Goal: Task Accomplishment & Management: Use online tool/utility

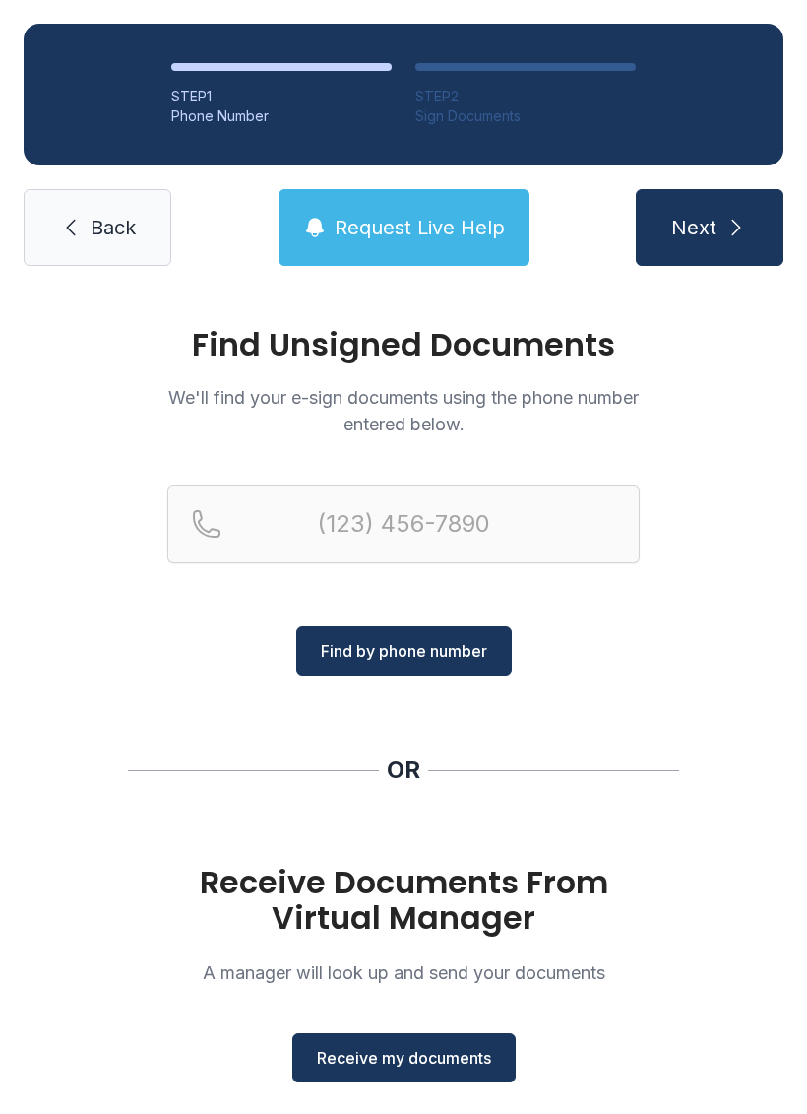
click at [391, 1051] on span "Receive my documents" at bounding box center [404, 1058] width 174 height 24
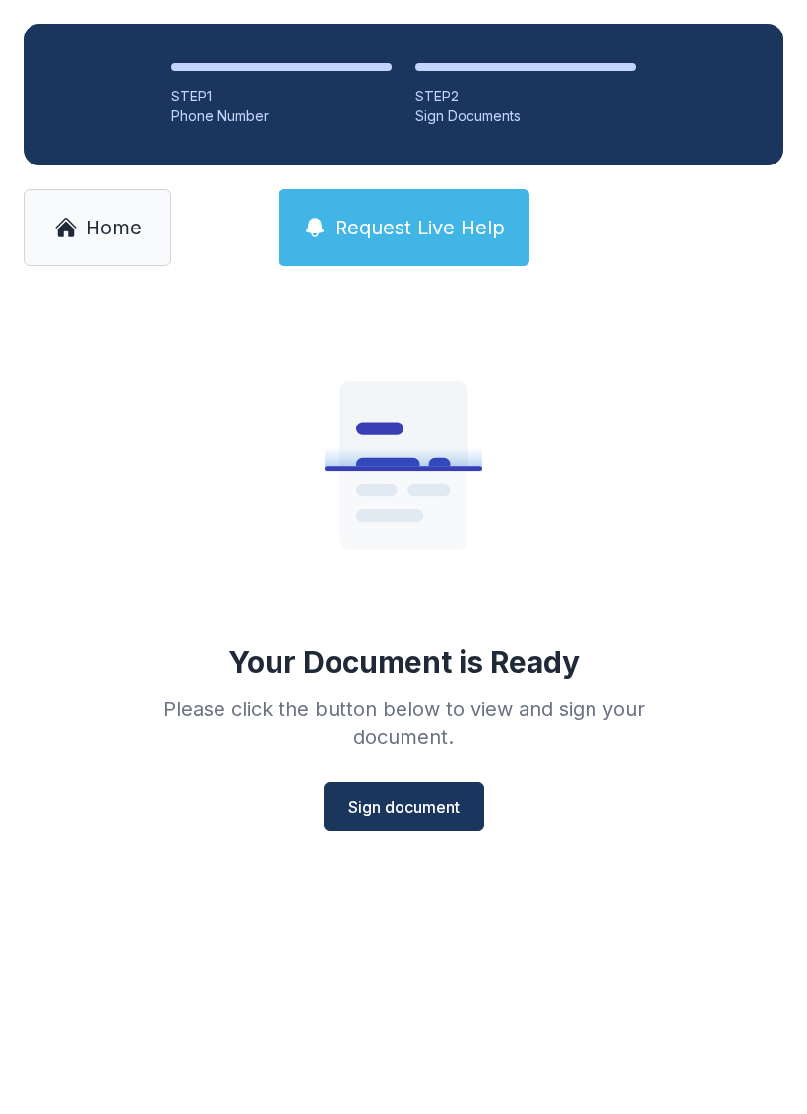
click at [384, 785] on button "Sign document" at bounding box center [404, 806] width 161 height 49
click at [406, 787] on button "Sign document" at bounding box center [404, 806] width 161 height 49
click at [123, 212] on link "Home" at bounding box center [98, 227] width 148 height 77
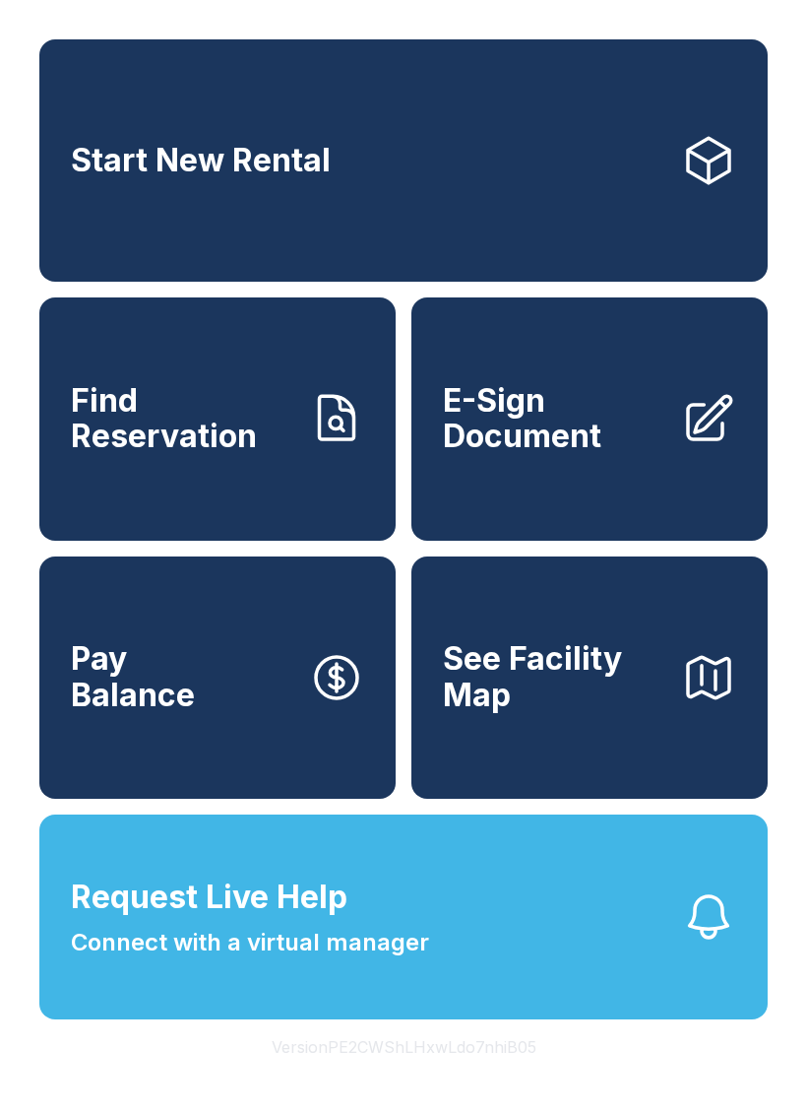
click at [637, 439] on span "E-Sign Document" at bounding box center [554, 419] width 223 height 72
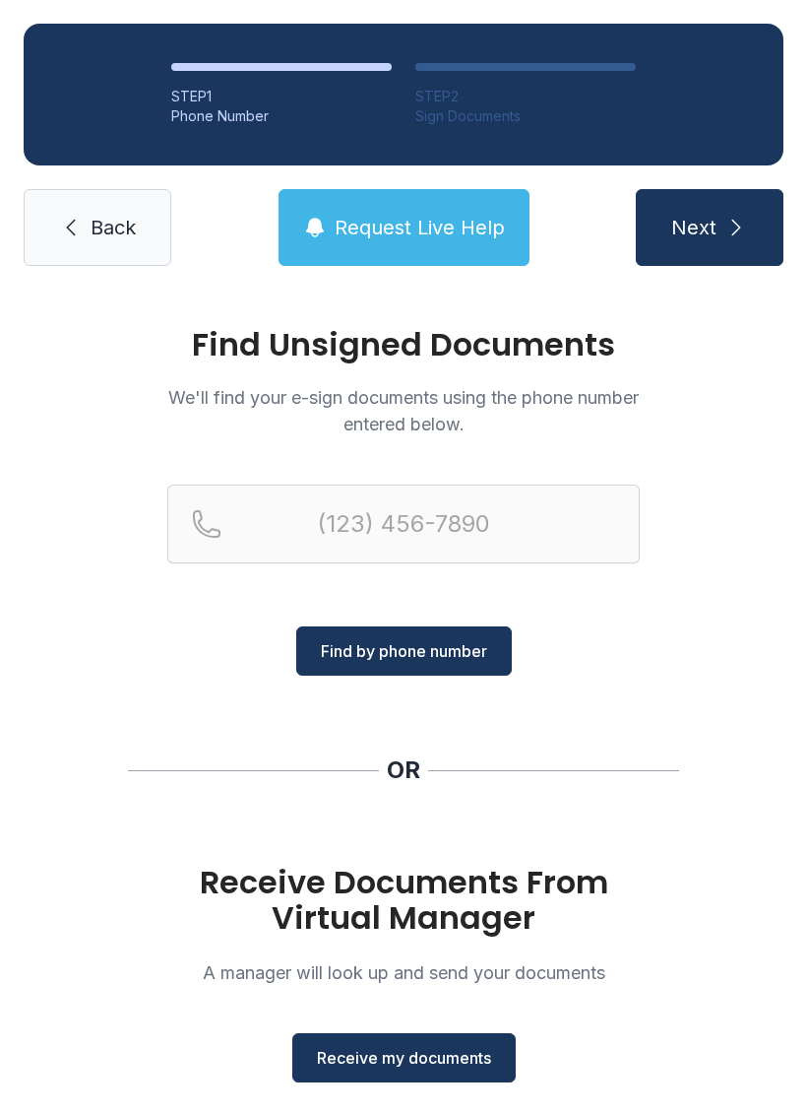
click at [382, 1059] on span "Receive my documents" at bounding box center [404, 1058] width 174 height 24
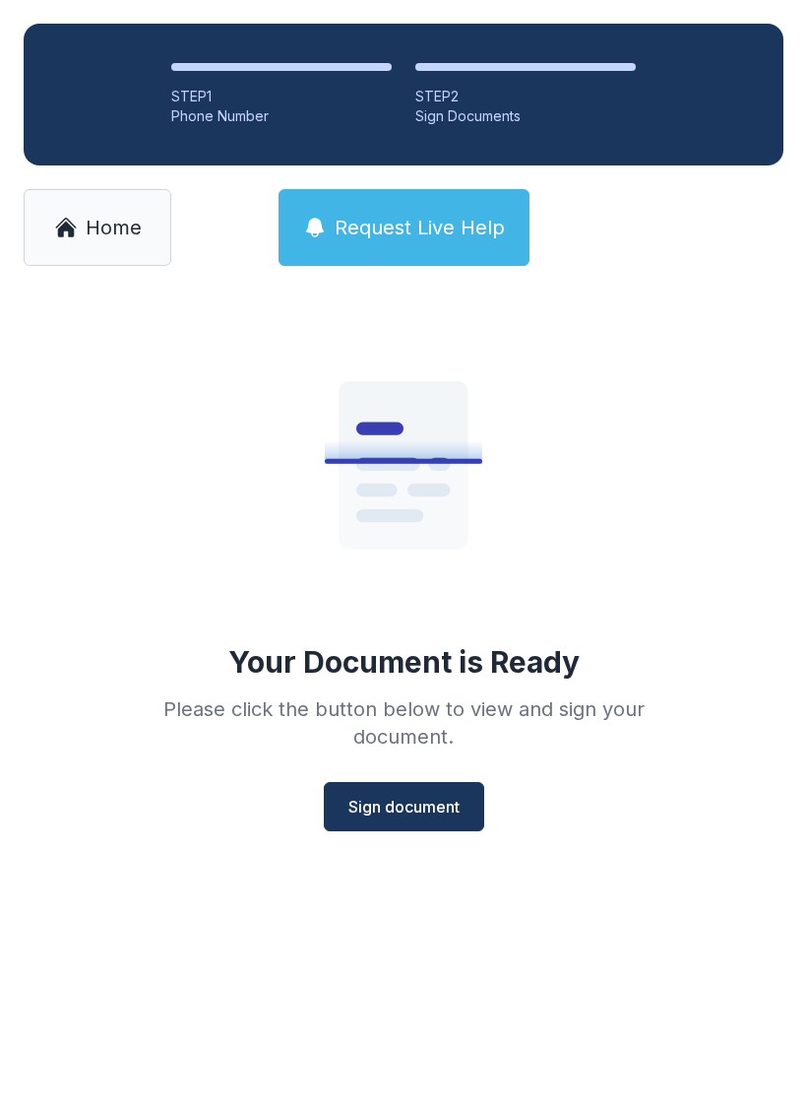
click at [387, 799] on span "Sign document" at bounding box center [404, 807] width 111 height 24
click at [82, 204] on link "Home" at bounding box center [98, 227] width 148 height 77
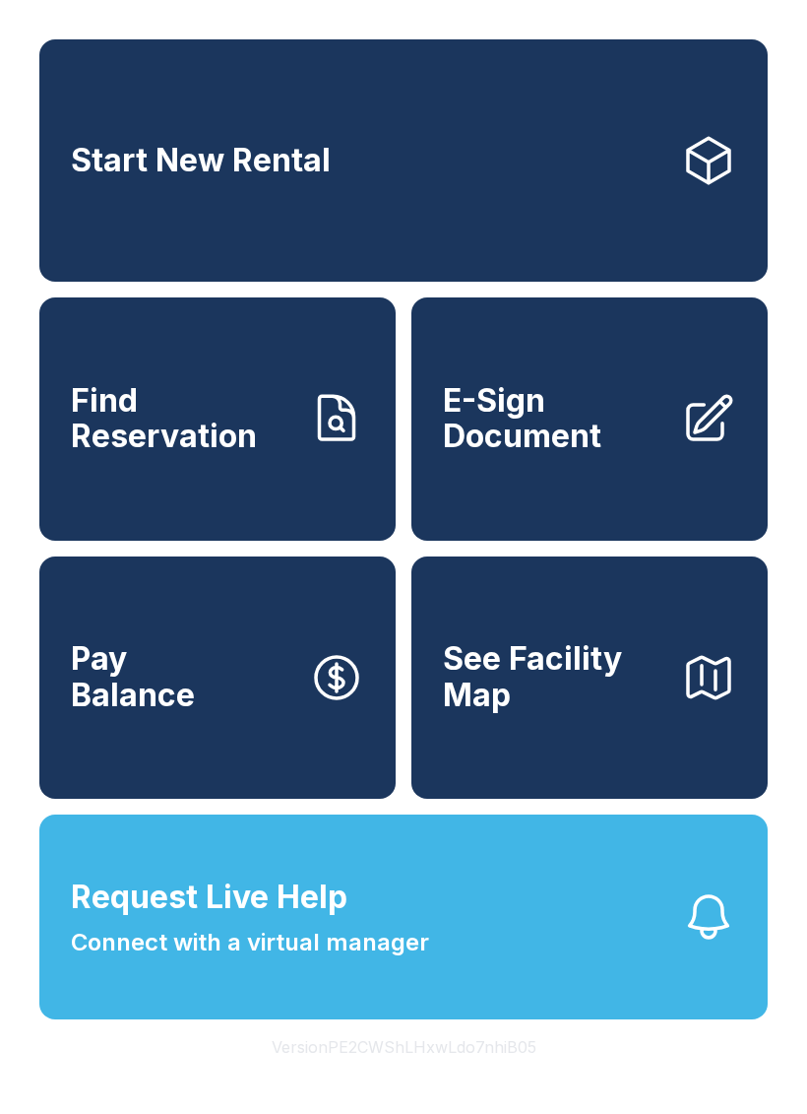
click at [182, 960] on span "Connect with a virtual manager" at bounding box center [250, 942] width 358 height 35
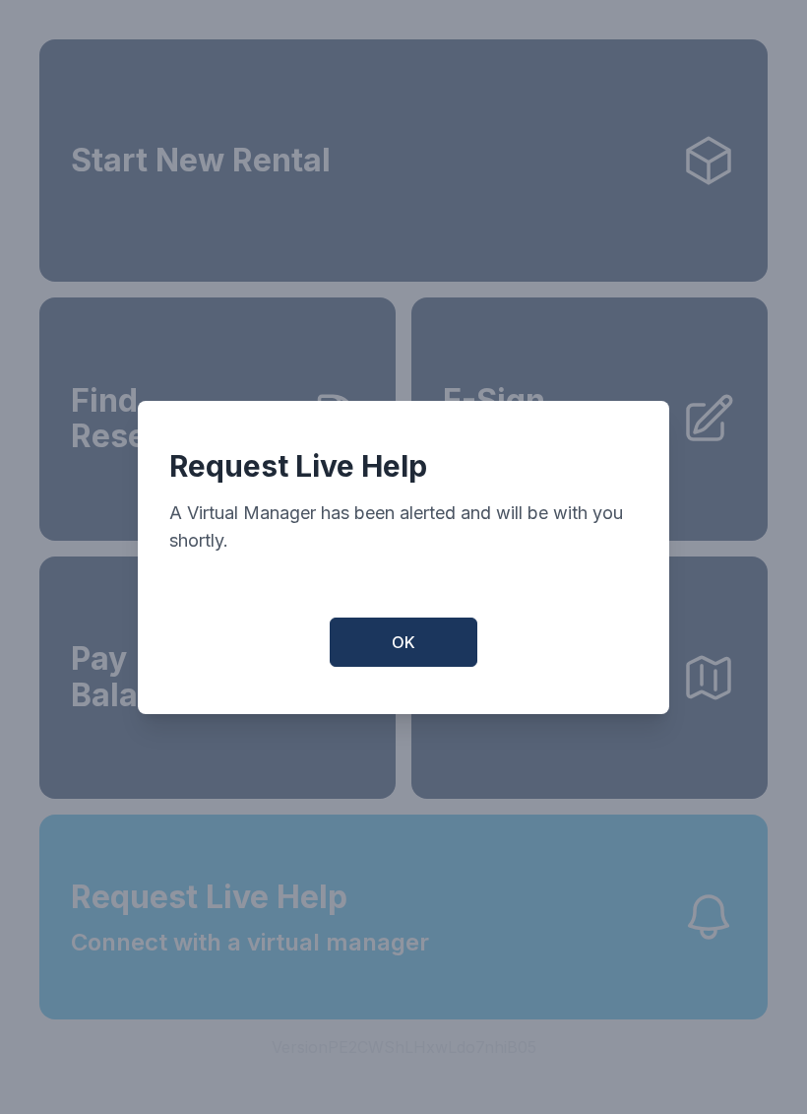
click at [389, 665] on button "OK" at bounding box center [404, 641] width 148 height 49
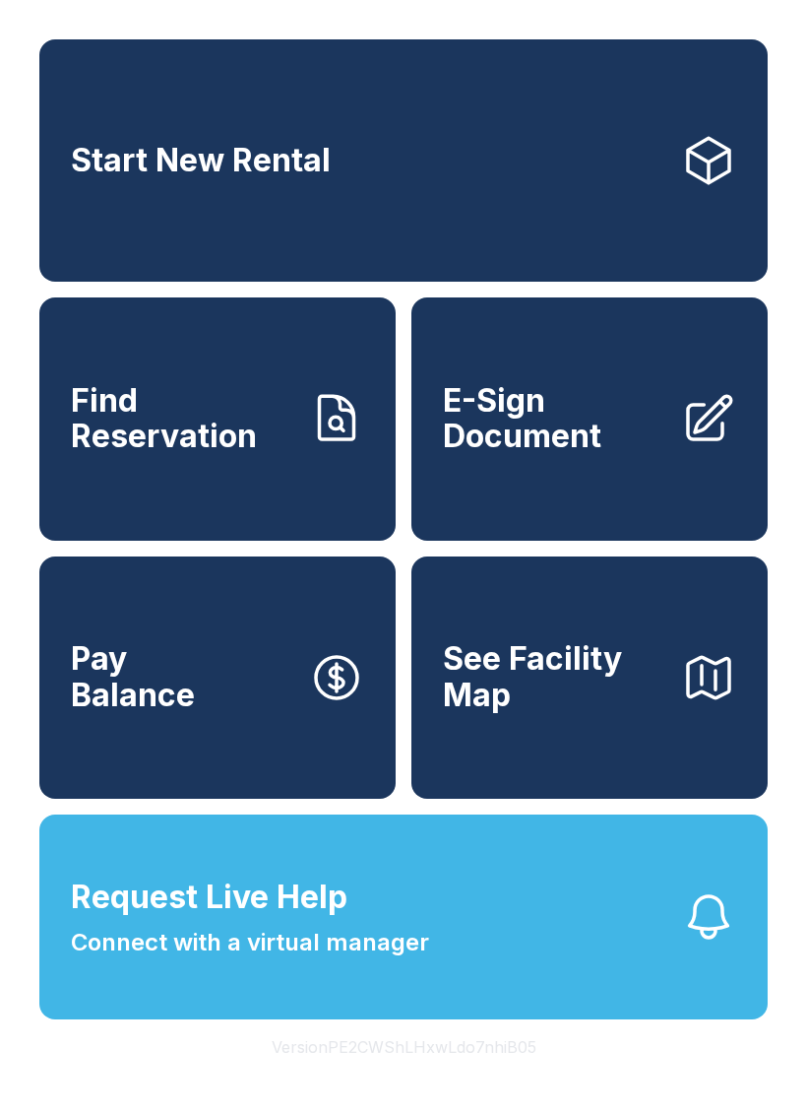
click at [215, 960] on span "Connect with a virtual manager" at bounding box center [250, 942] width 358 height 35
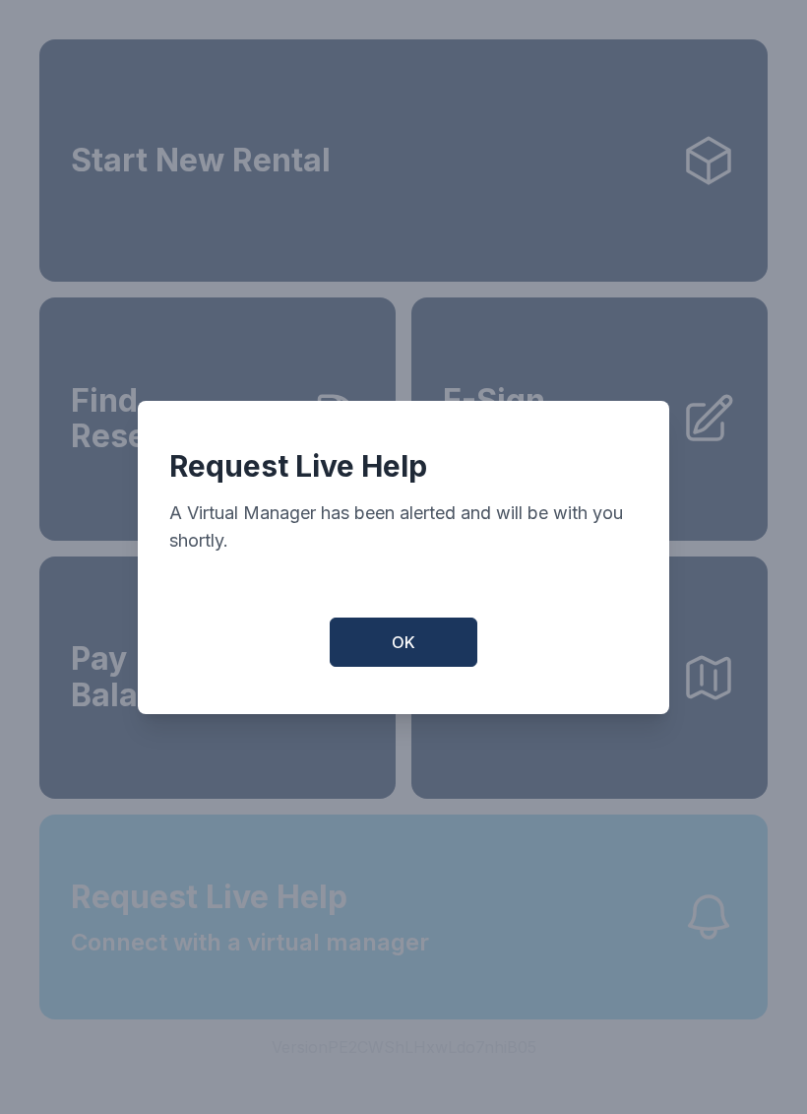
click at [414, 629] on button "OK" at bounding box center [404, 641] width 148 height 49
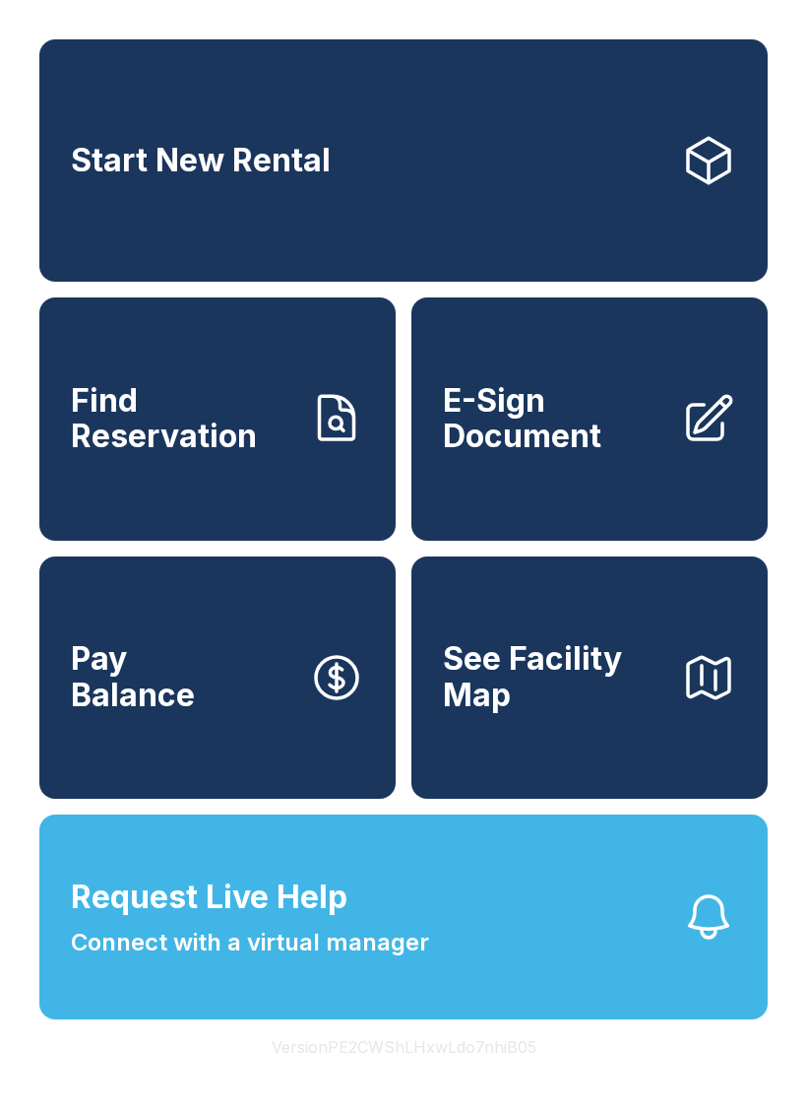
click at [571, 447] on span "E-Sign Document" at bounding box center [554, 419] width 223 height 72
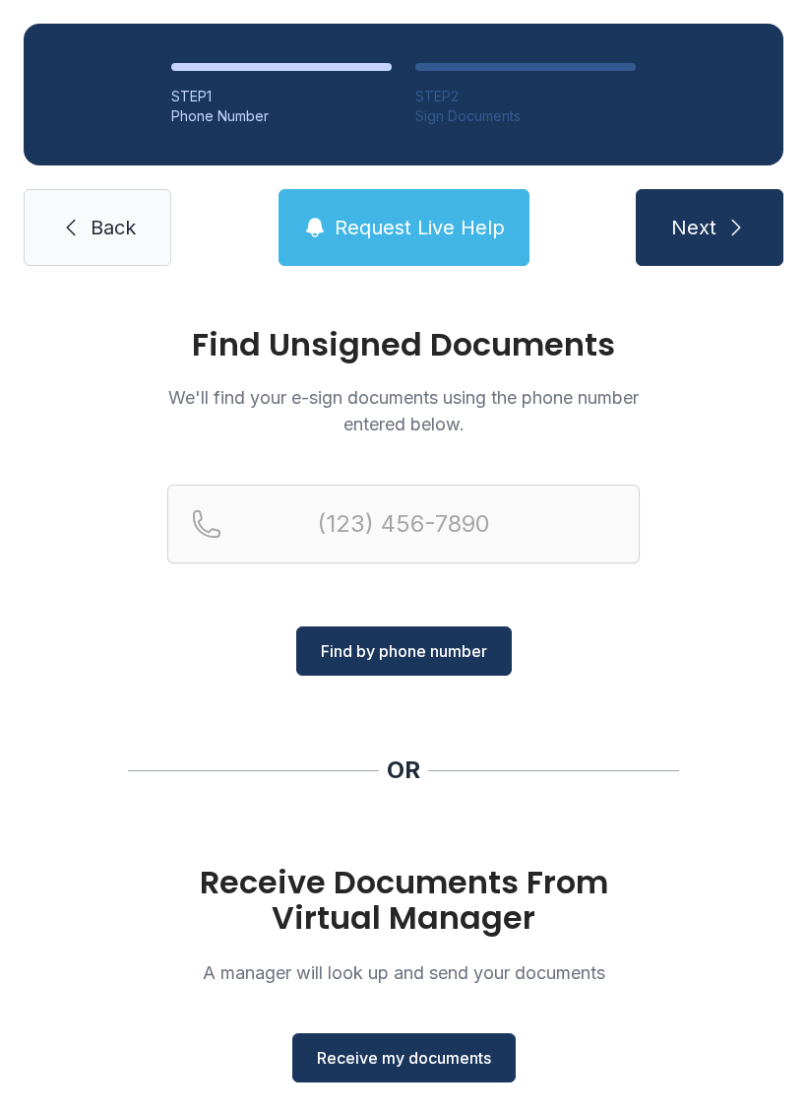
click at [426, 1043] on button "Receive my documents" at bounding box center [404, 1057] width 224 height 49
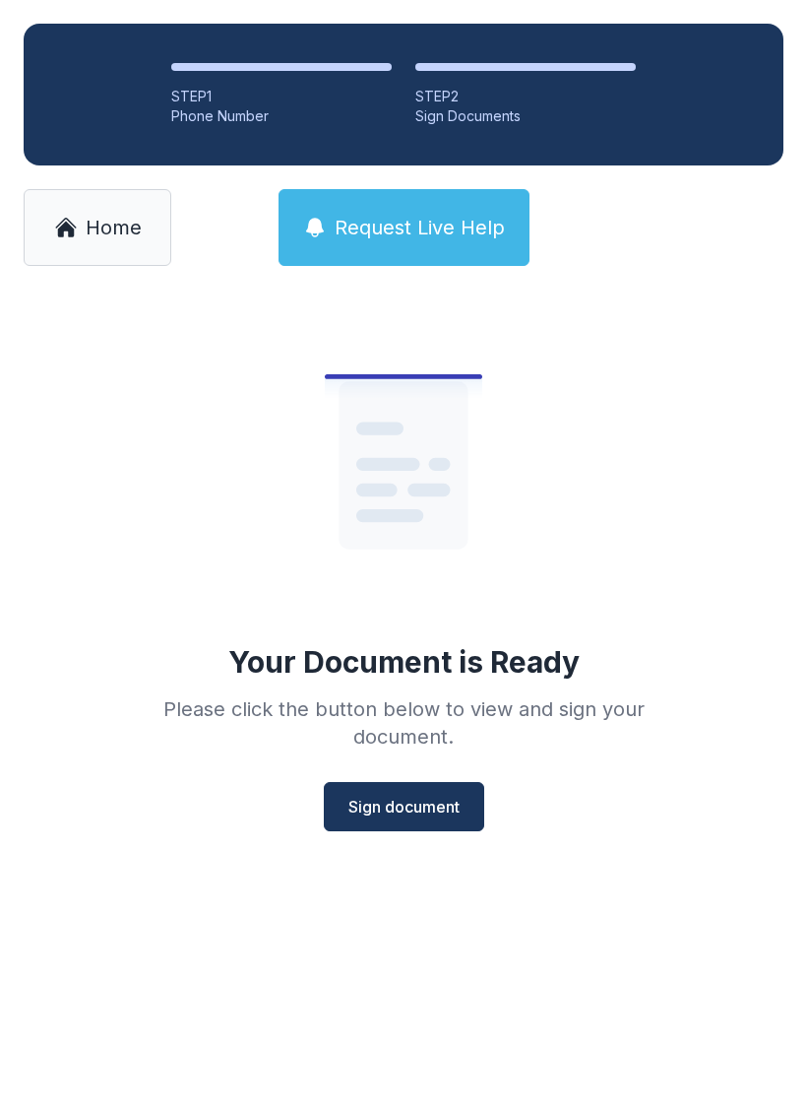
click at [425, 803] on span "Sign document" at bounding box center [404, 807] width 111 height 24
click at [116, 190] on link "Home" at bounding box center [98, 227] width 148 height 77
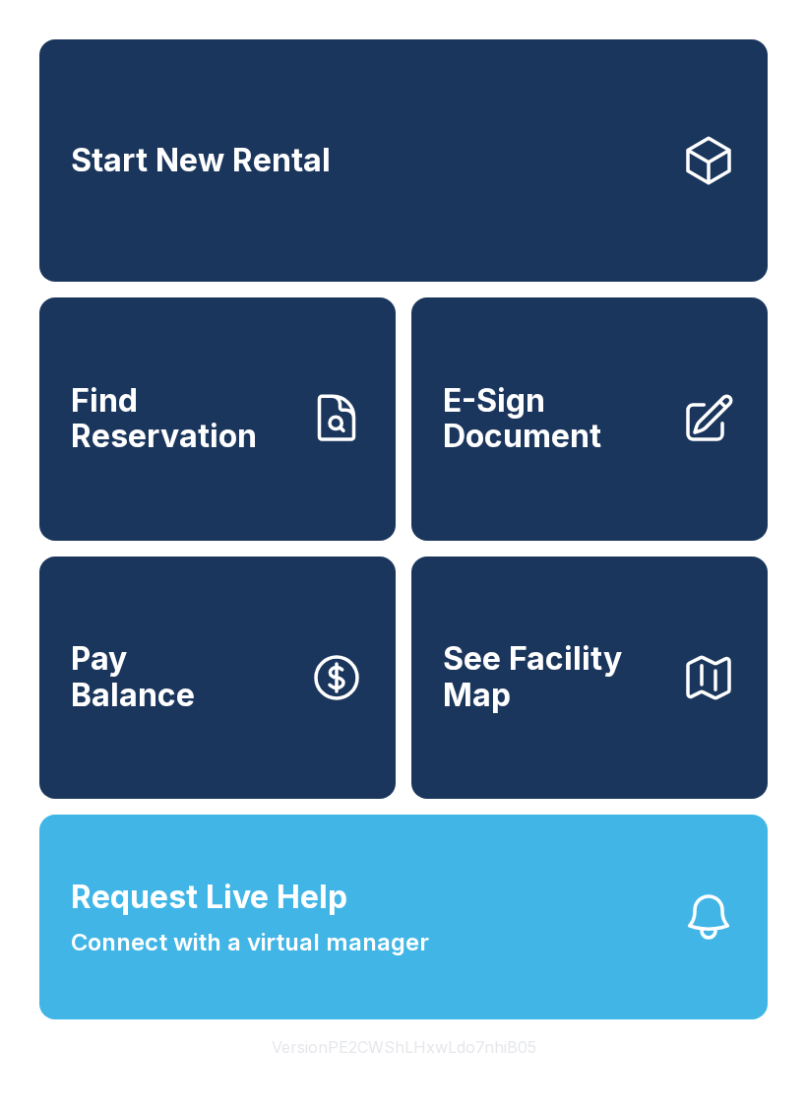
click at [556, 439] on span "E-Sign Document" at bounding box center [554, 419] width 223 height 72
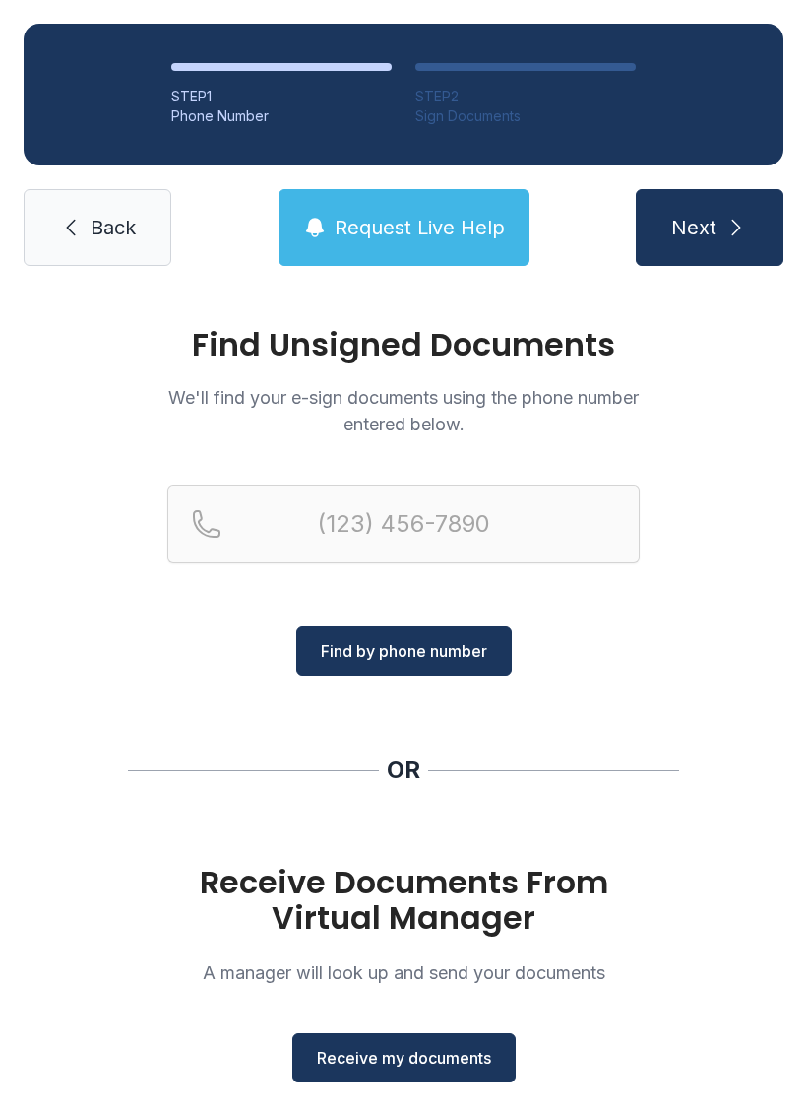
click at [455, 1047] on span "Receive my documents" at bounding box center [404, 1058] width 174 height 24
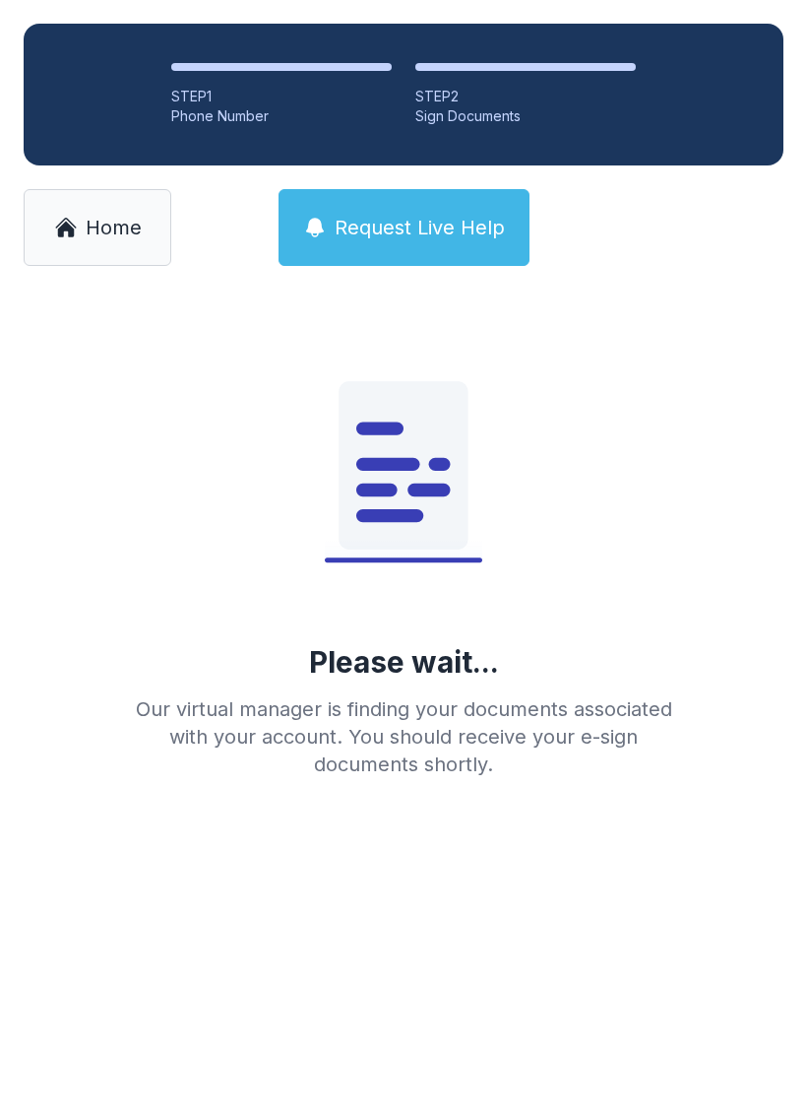
click at [94, 251] on link "Home" at bounding box center [98, 227] width 148 height 77
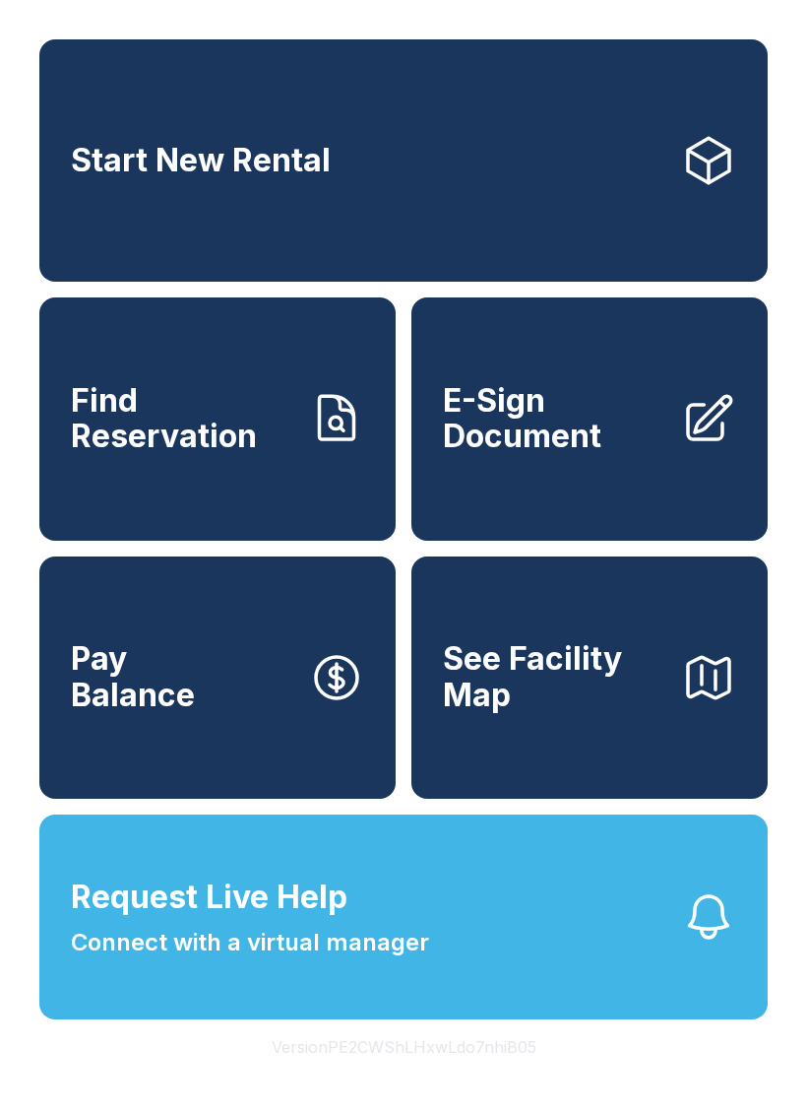
click at [608, 455] on span "E-Sign Document" at bounding box center [554, 419] width 223 height 72
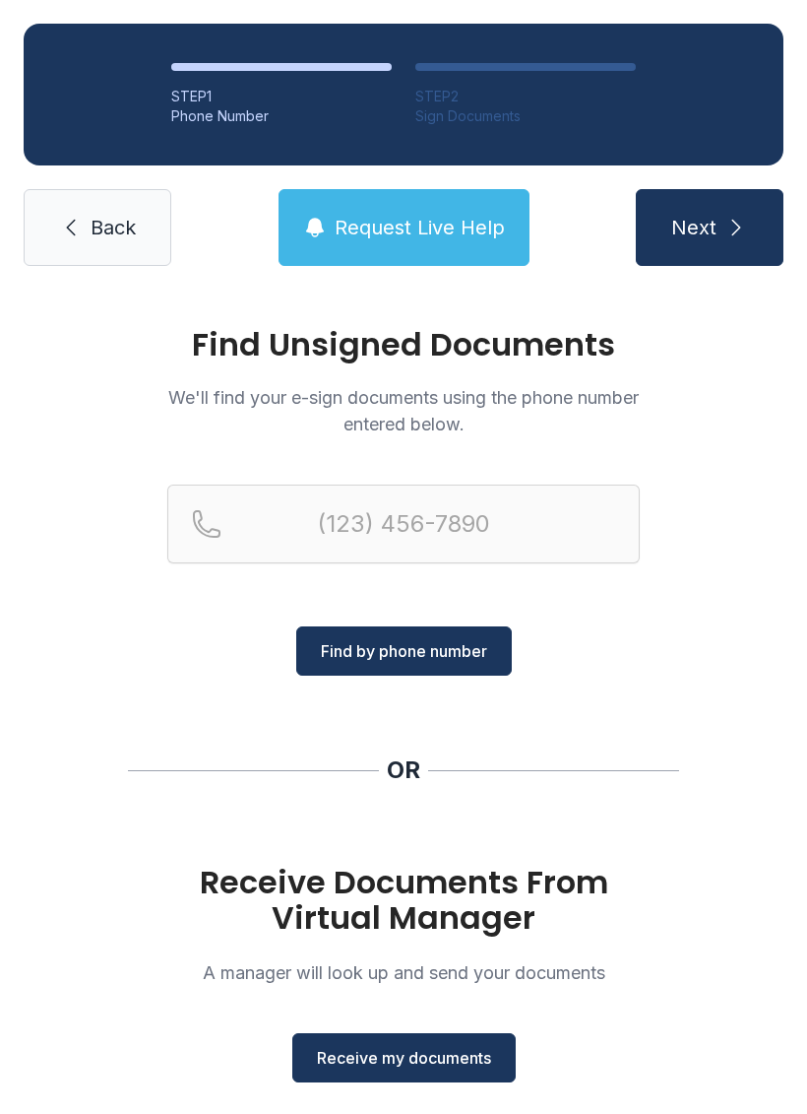
click at [430, 1060] on span "Receive my documents" at bounding box center [404, 1058] width 174 height 24
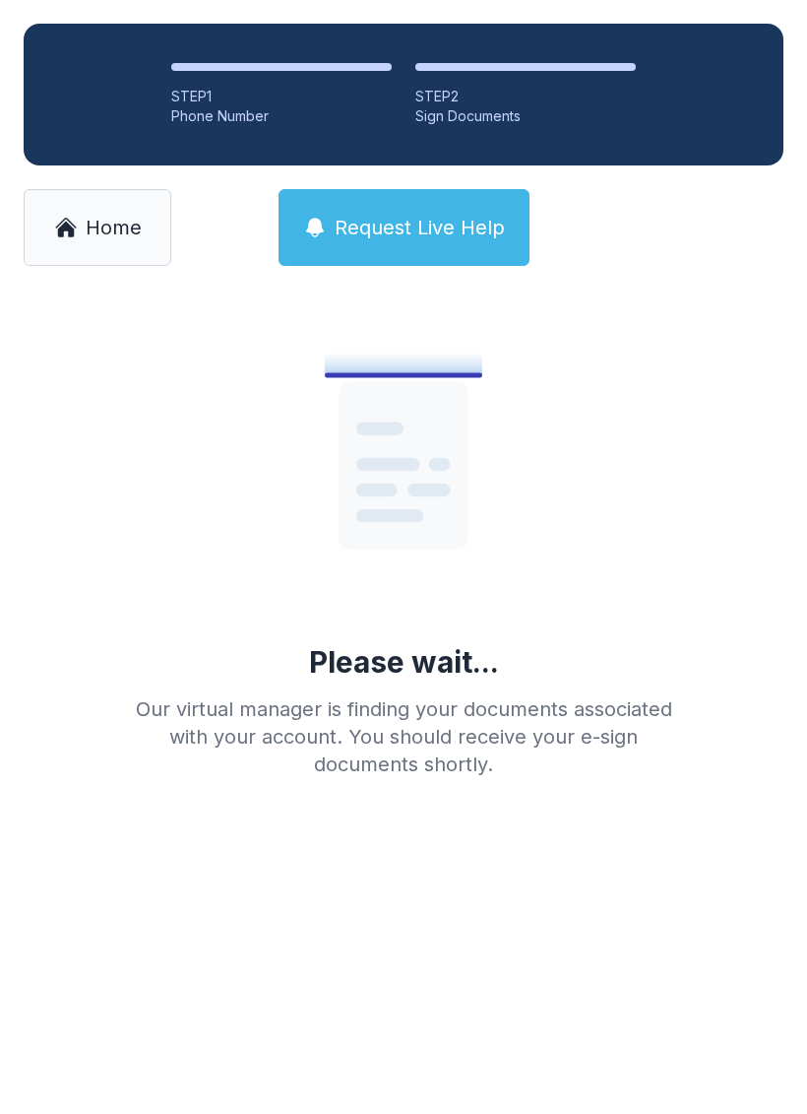
click at [123, 238] on span "Home" at bounding box center [114, 228] width 56 height 28
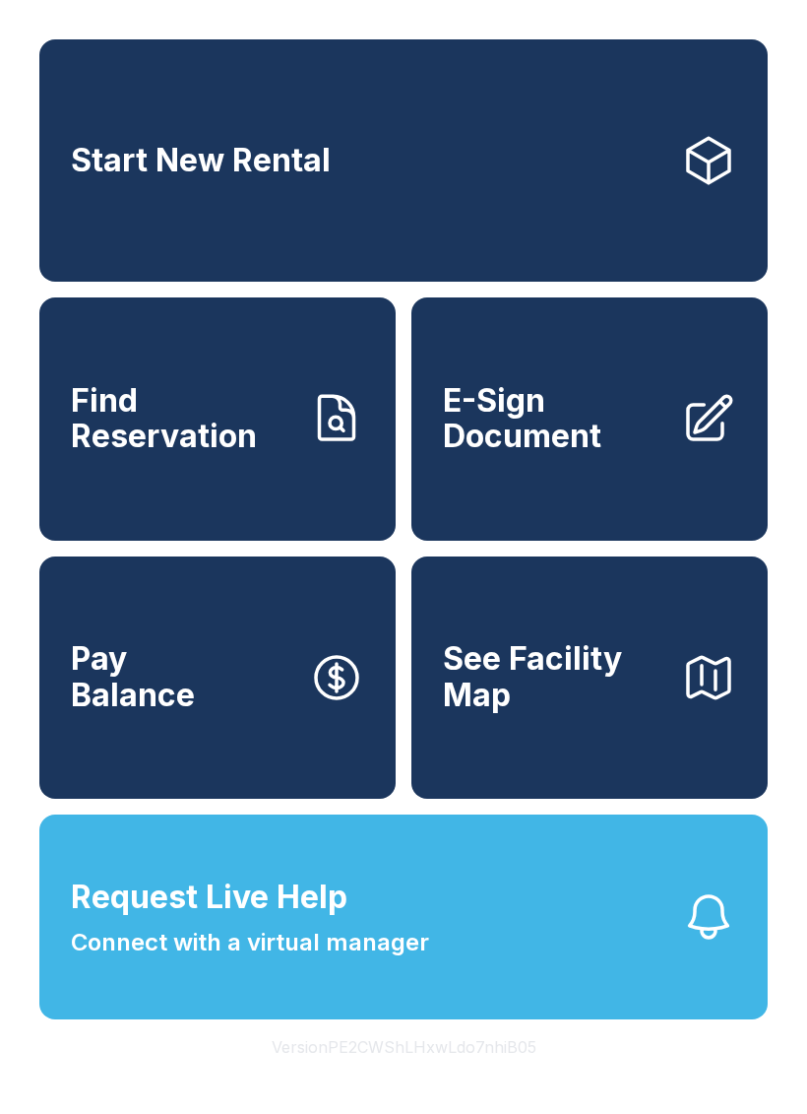
click at [567, 432] on span "E-Sign Document" at bounding box center [554, 419] width 223 height 72
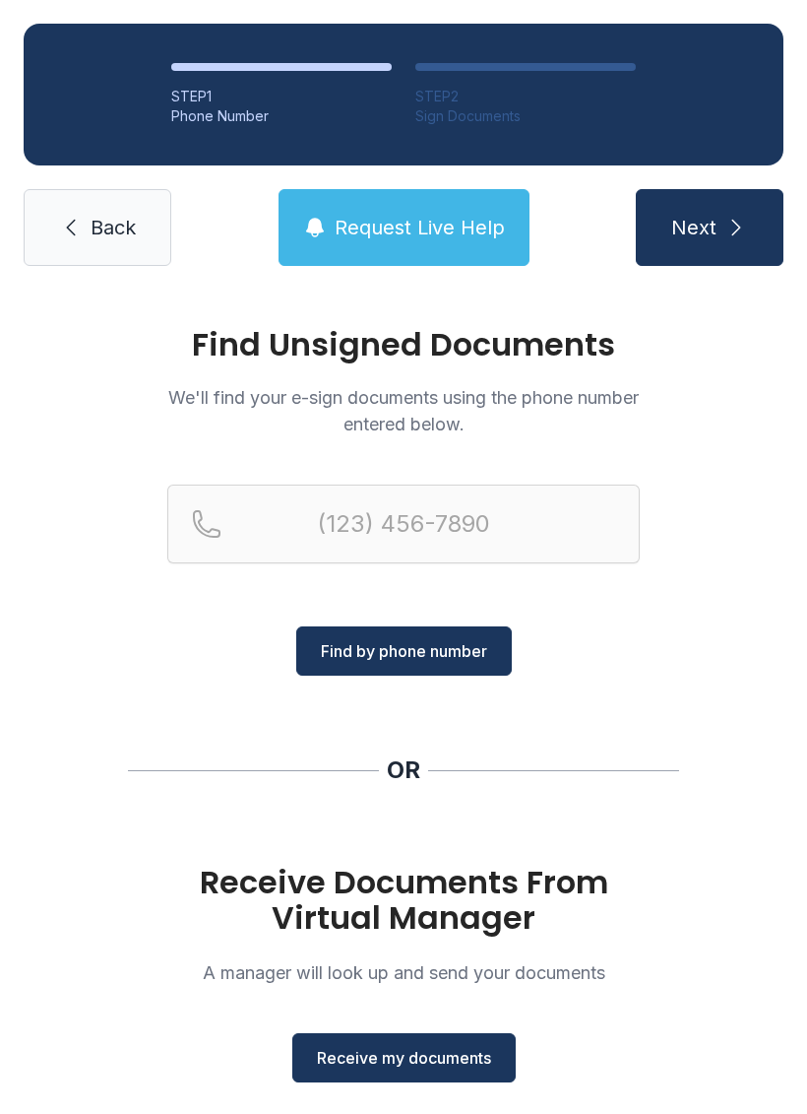
click at [419, 1051] on span "Receive my documents" at bounding box center [404, 1058] width 174 height 24
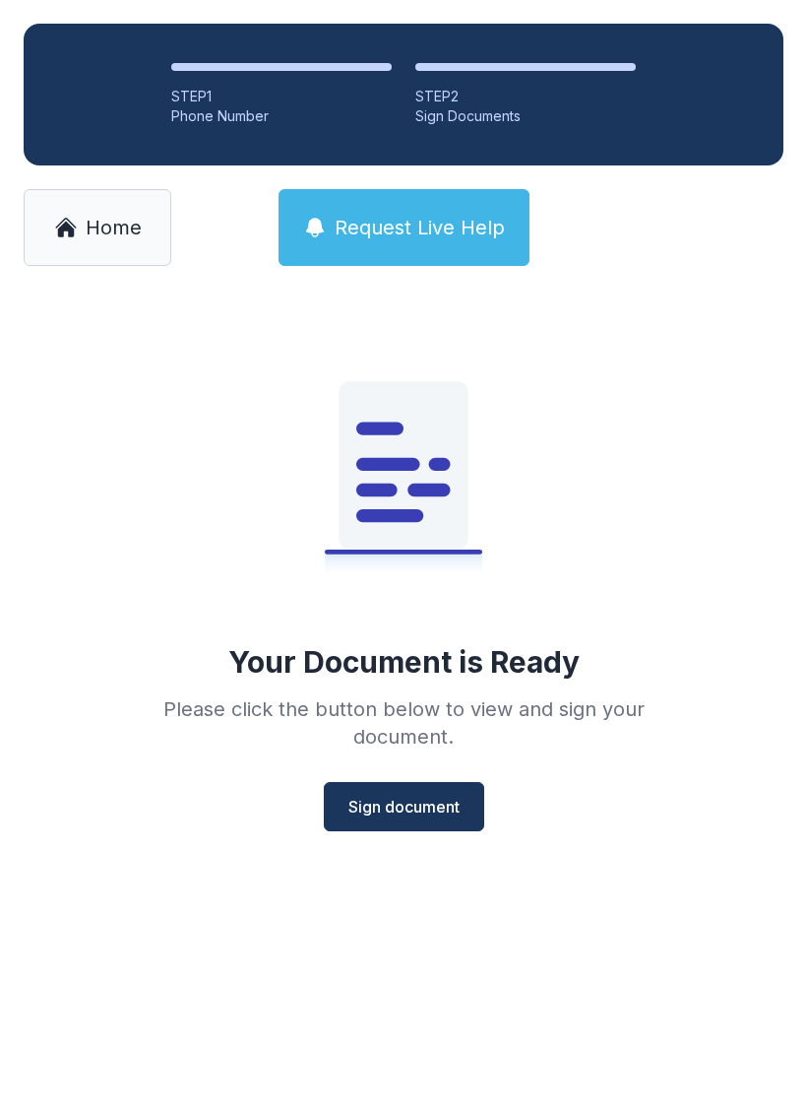
click at [391, 811] on span "Sign document" at bounding box center [404, 807] width 111 height 24
